Goal: Information Seeking & Learning: Learn about a topic

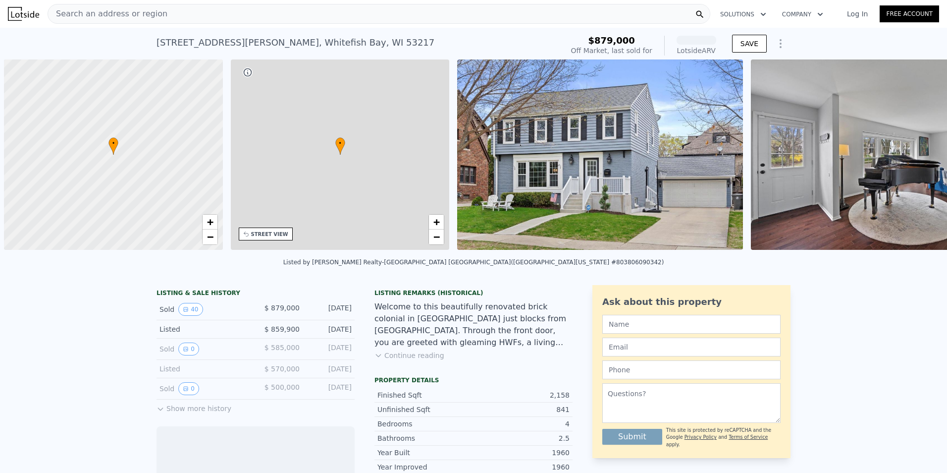
scroll to position [0, 4]
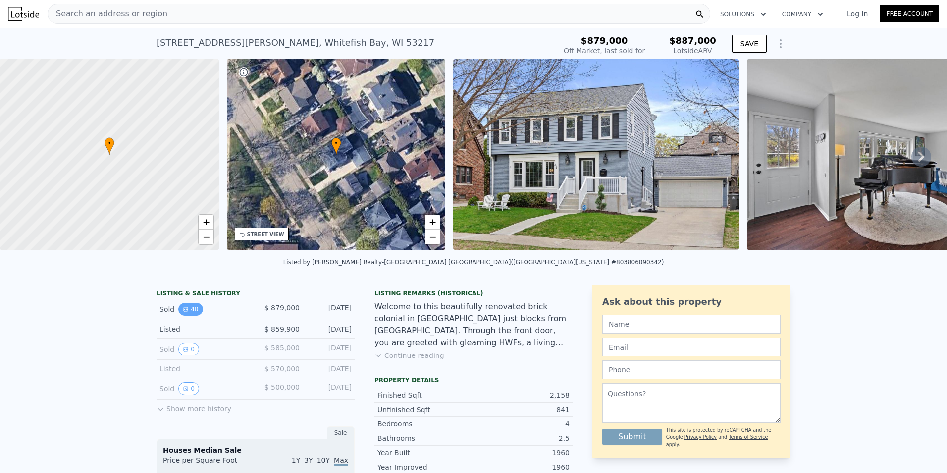
click at [193, 316] on button "40" at bounding box center [190, 309] width 24 height 13
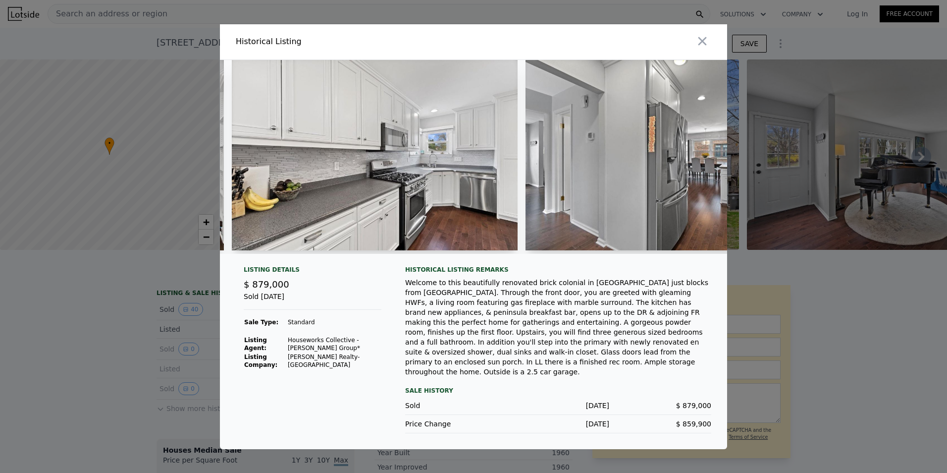
scroll to position [0, 2093]
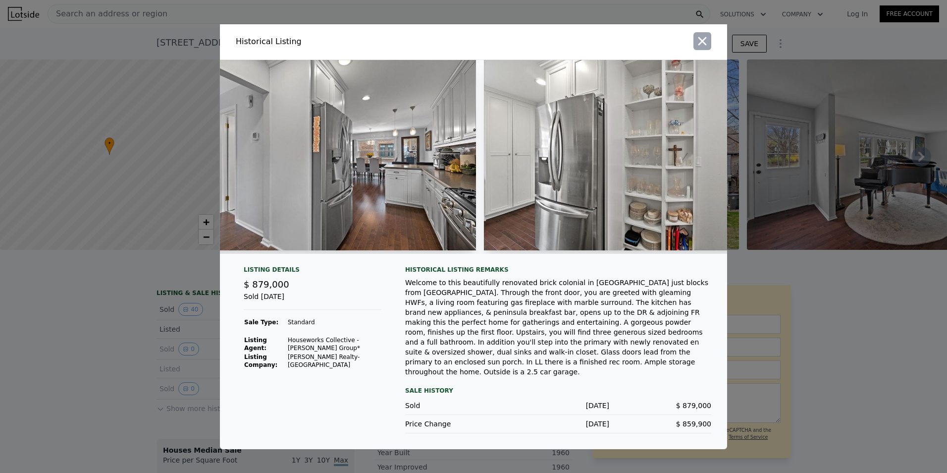
click at [700, 48] on icon "button" at bounding box center [703, 41] width 14 height 14
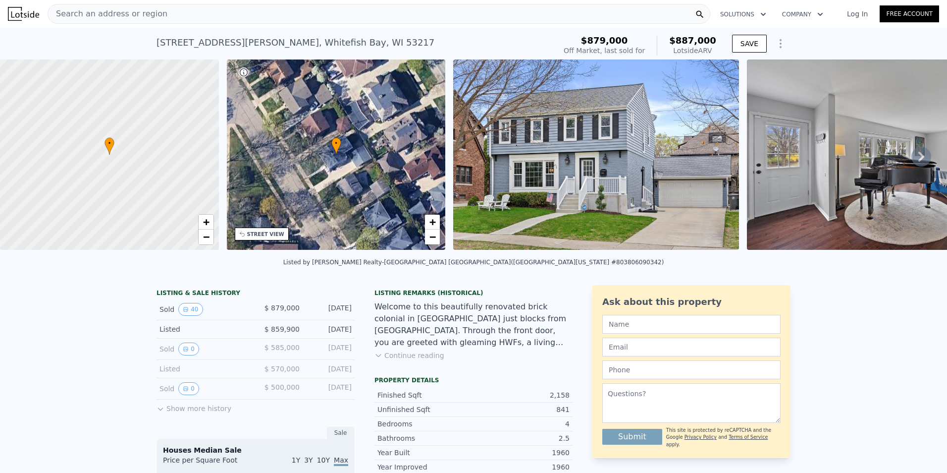
click at [310, 13] on div "Search an address or region" at bounding box center [379, 14] width 663 height 20
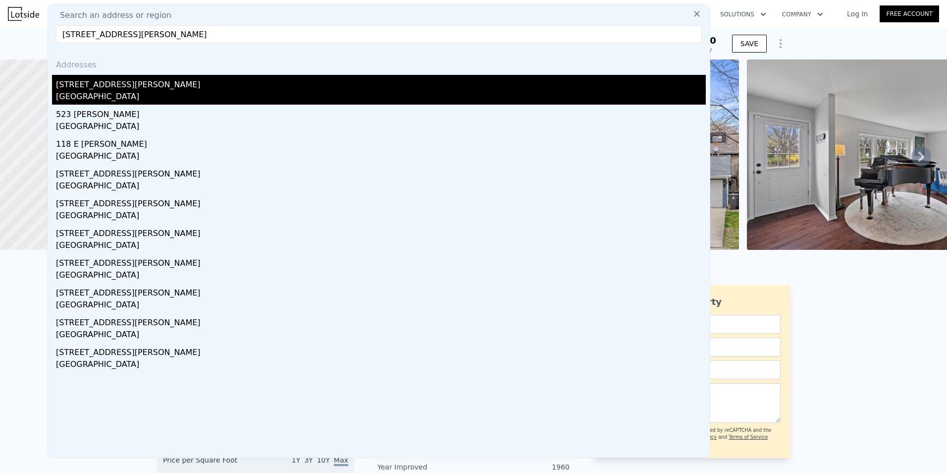
type input "[STREET_ADDRESS][PERSON_NAME]"
click at [177, 91] on div "[GEOGRAPHIC_DATA]" at bounding box center [381, 98] width 650 height 14
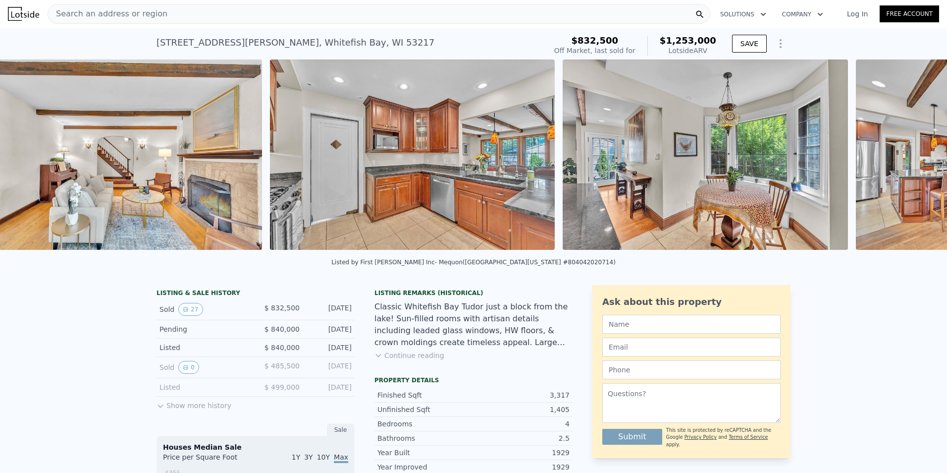
scroll to position [0, 1919]
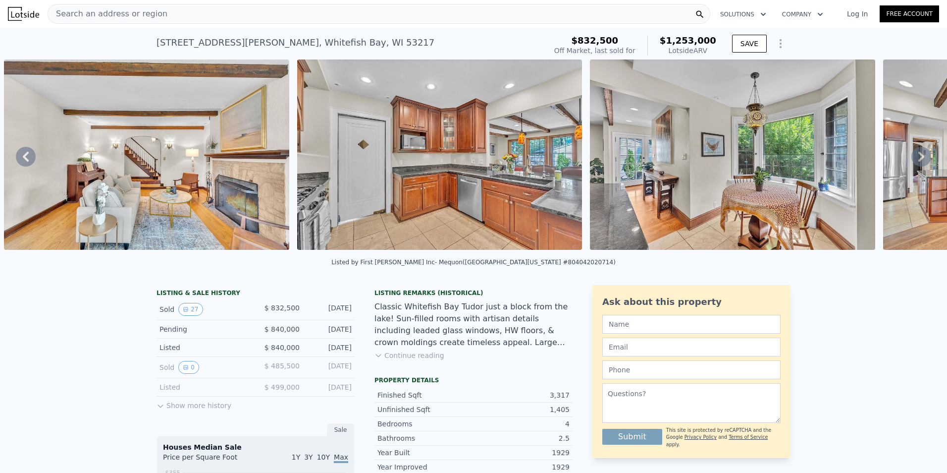
click at [349, 5] on div "Search an address or region" at bounding box center [379, 14] width 663 height 20
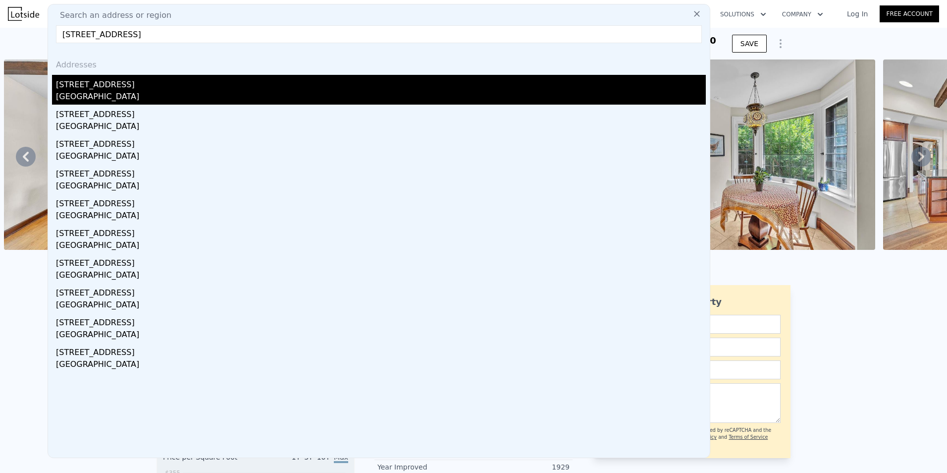
type input "[STREET_ADDRESS]"
click at [219, 94] on div "[GEOGRAPHIC_DATA]" at bounding box center [381, 98] width 650 height 14
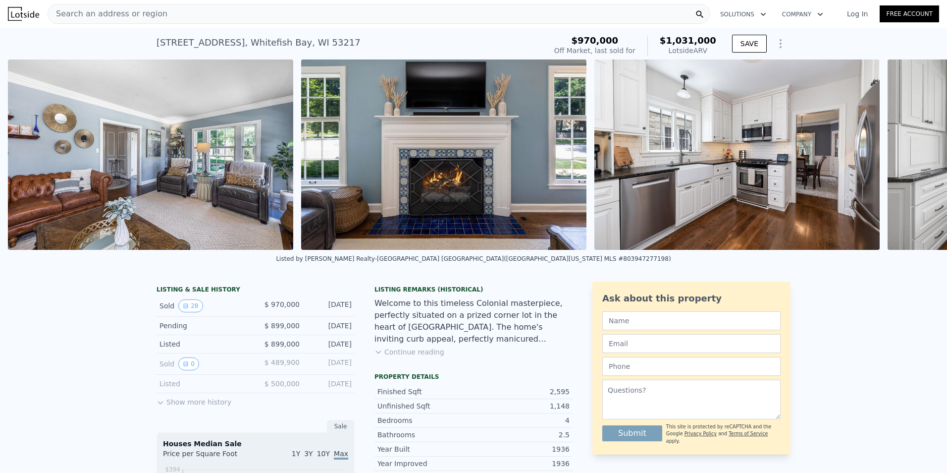
scroll to position [0, 1625]
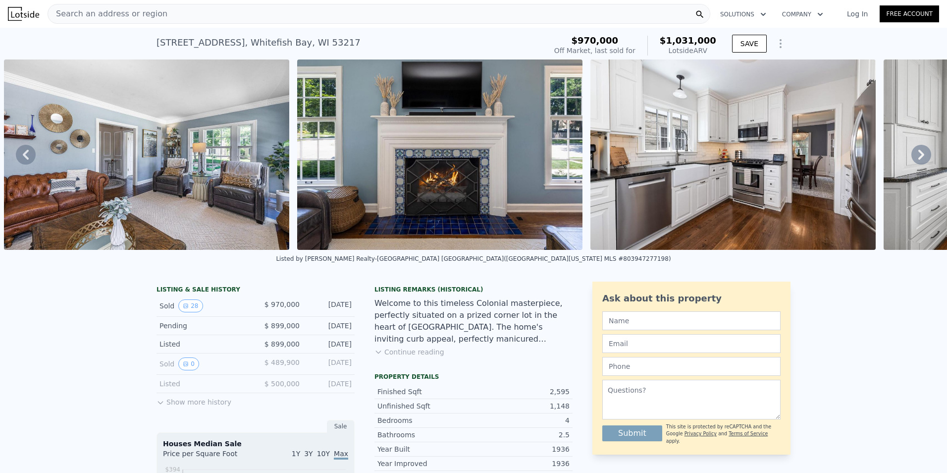
click at [395, 15] on div "Search an address or region" at bounding box center [379, 14] width 663 height 20
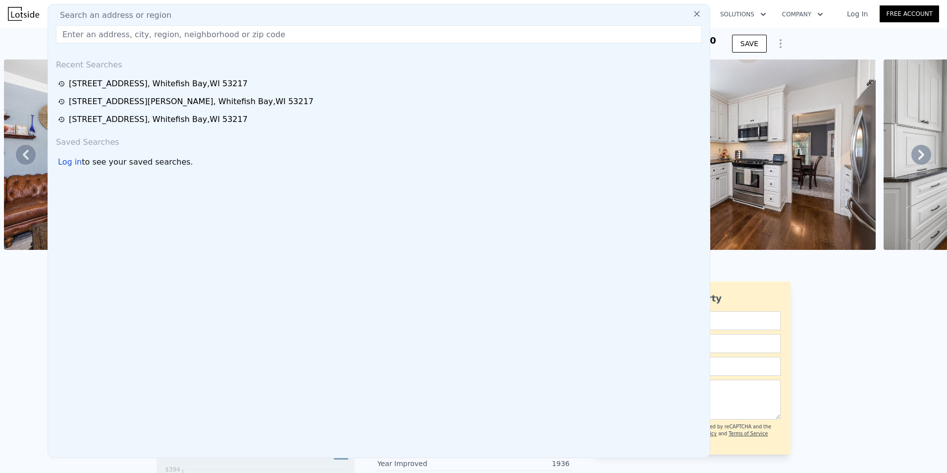
type input "b"
type input "v"
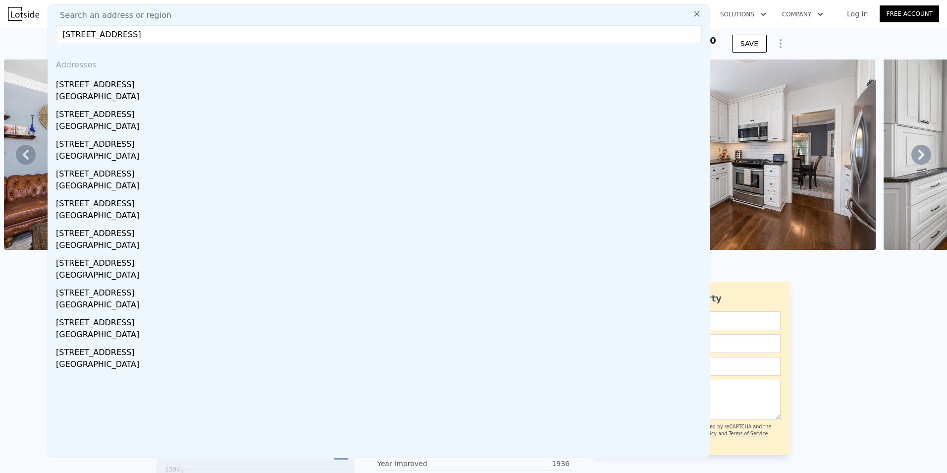
drag, startPoint x: 318, startPoint y: 31, endPoint x: -26, endPoint y: 51, distance: 344.4
click at [0, 51] on html "Search an address or region Search an address or region [STREET_ADDRESS] Addres…" at bounding box center [473, 236] width 947 height 473
paste input "[STREET_ADDRESS]"
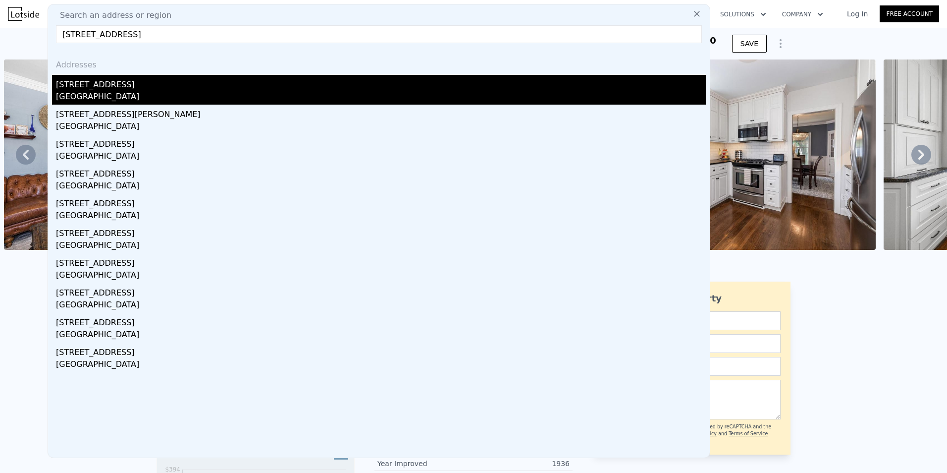
type input "[STREET_ADDRESS]"
click at [166, 90] on div "[STREET_ADDRESS]" at bounding box center [381, 83] width 650 height 16
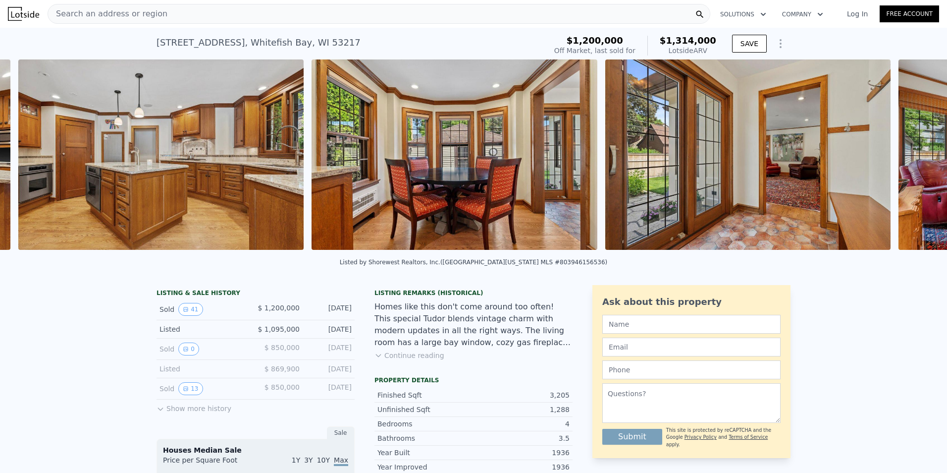
scroll to position [0, 4398]
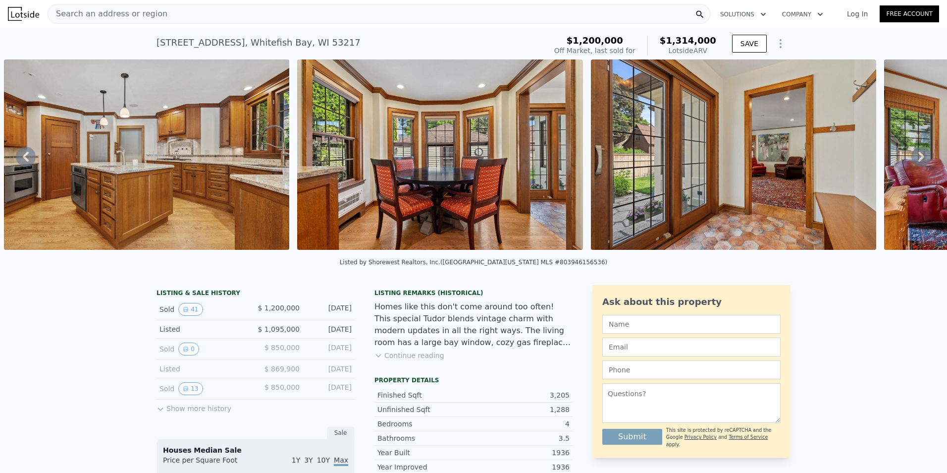
click at [373, 18] on div "Search an address or region" at bounding box center [379, 14] width 663 height 20
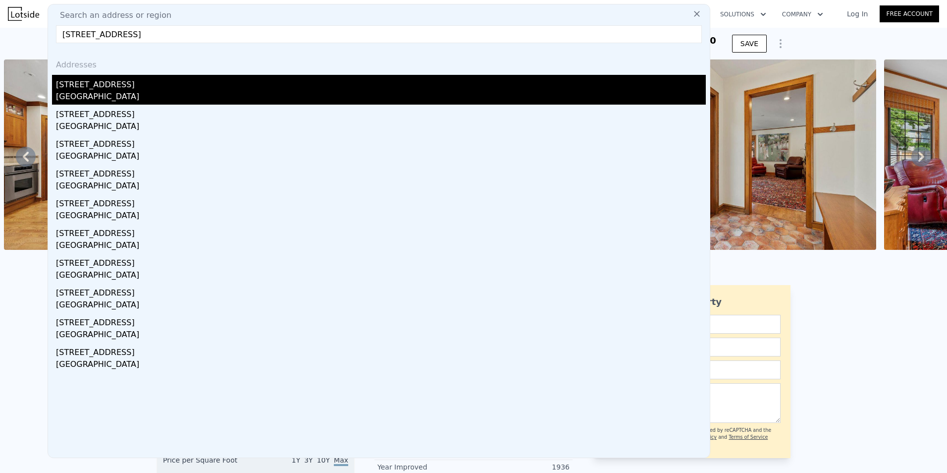
type input "[STREET_ADDRESS]"
click at [196, 89] on div "[STREET_ADDRESS]" at bounding box center [381, 83] width 650 height 16
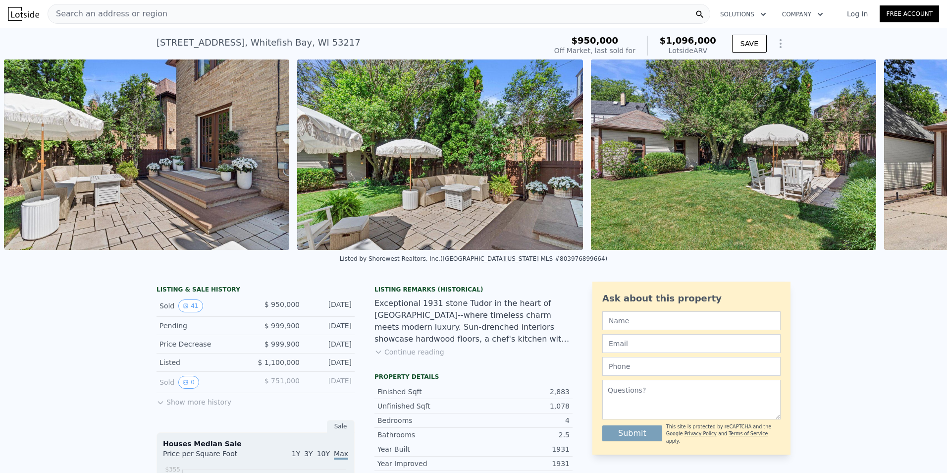
scroll to position [0, 11422]
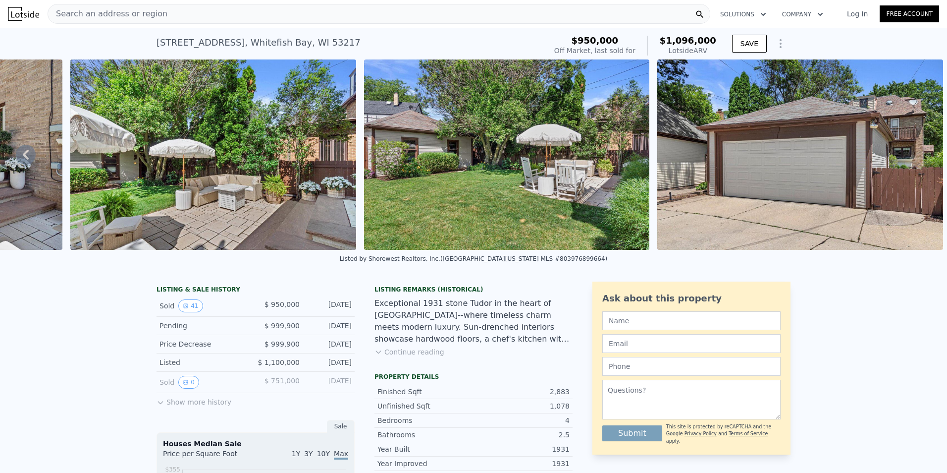
click at [399, 357] on button "Continue reading" at bounding box center [410, 352] width 70 height 10
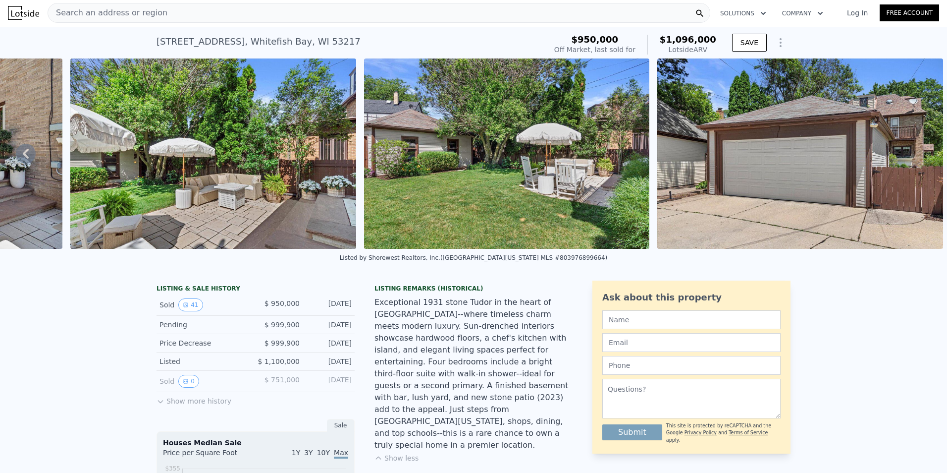
scroll to position [0, 0]
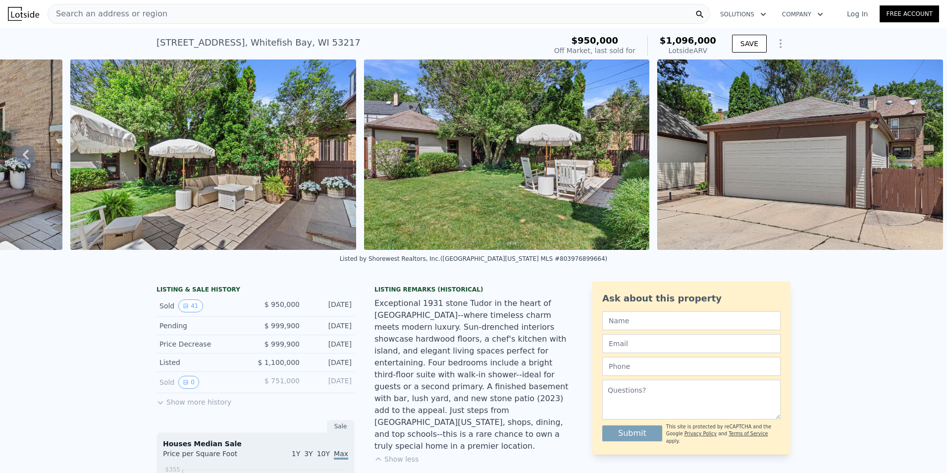
click at [477, 10] on div "Search an address or region" at bounding box center [379, 14] width 663 height 20
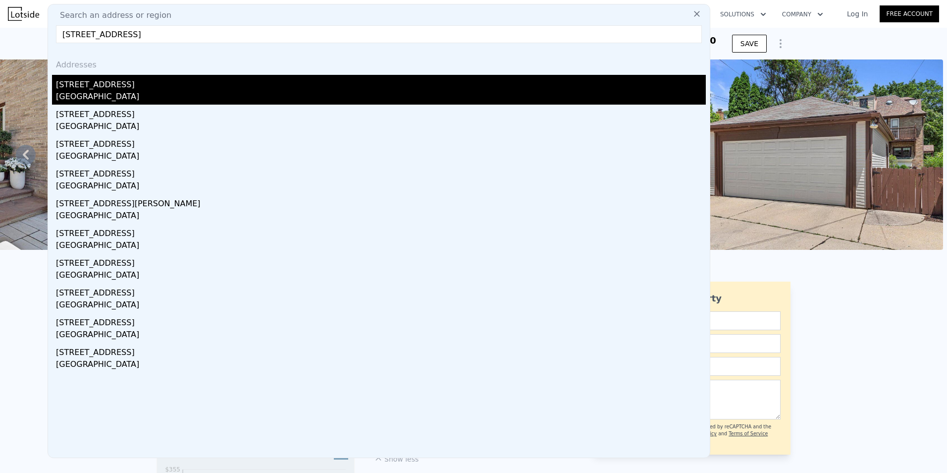
type input "[STREET_ADDRESS]"
click at [174, 88] on div "[STREET_ADDRESS]" at bounding box center [381, 83] width 650 height 16
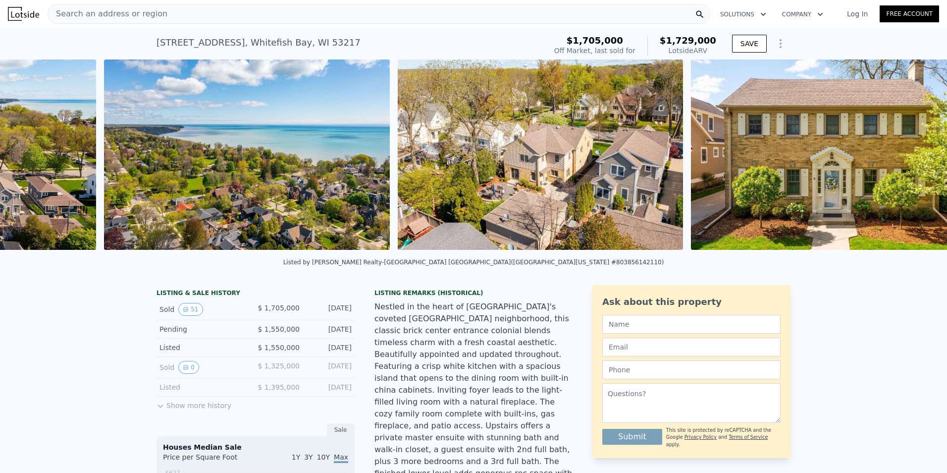
scroll to position [0, 11176]
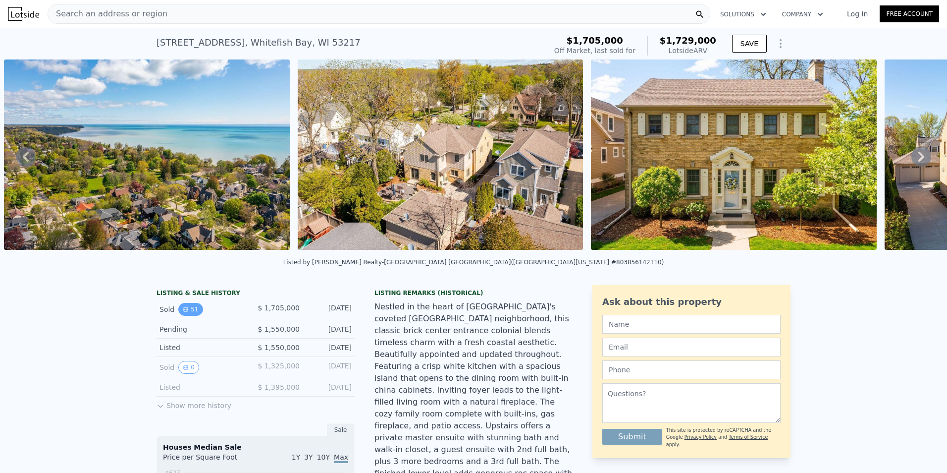
click at [185, 316] on button "51" at bounding box center [190, 309] width 24 height 13
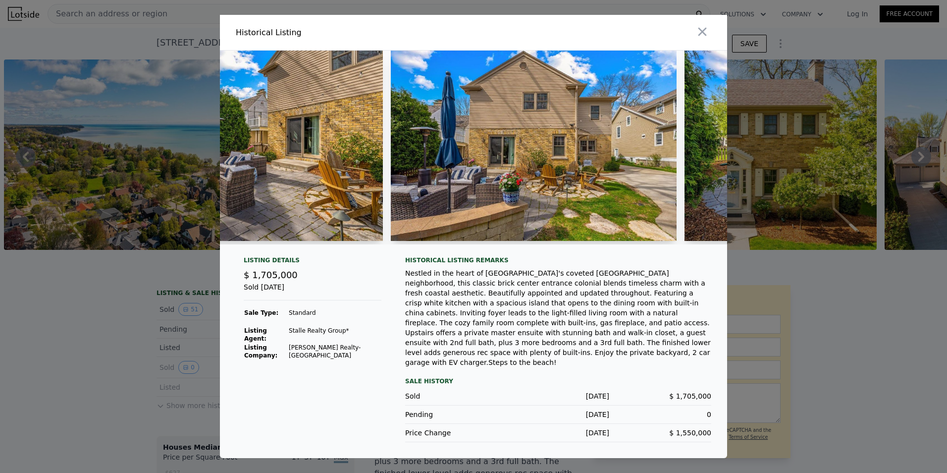
scroll to position [0, 0]
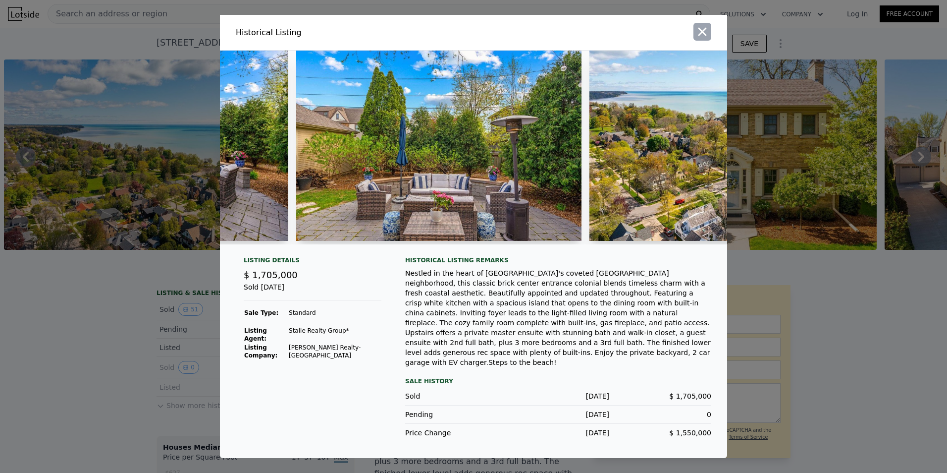
click at [704, 39] on icon "button" at bounding box center [703, 32] width 14 height 14
